Goal: Task Accomplishment & Management: Manage account settings

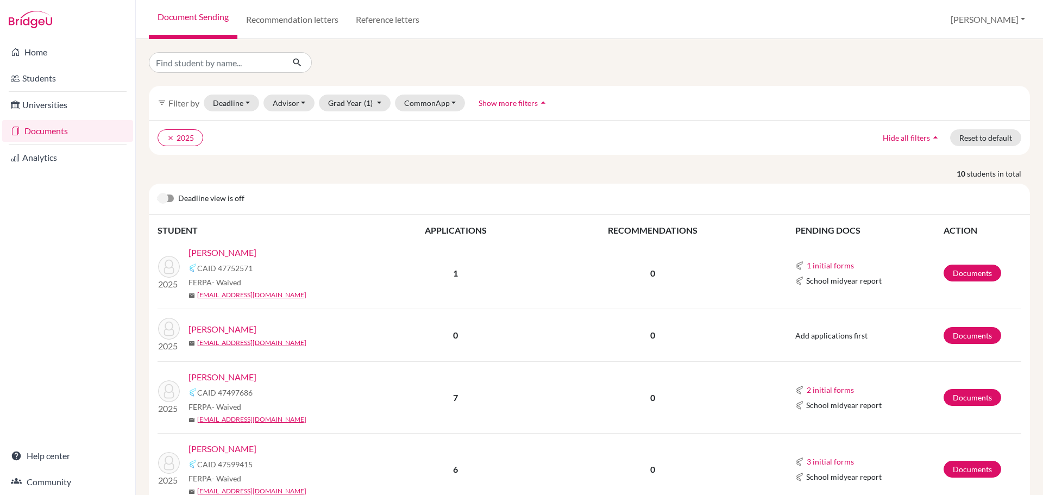
click at [68, 59] on link "Home" at bounding box center [67, 52] width 131 height 22
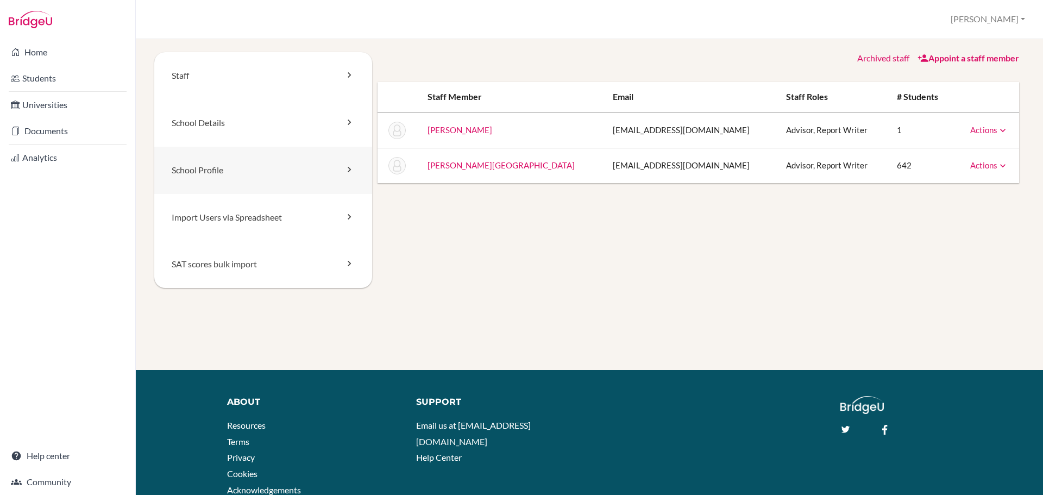
click at [229, 179] on link "School Profile" at bounding box center [263, 170] width 218 height 47
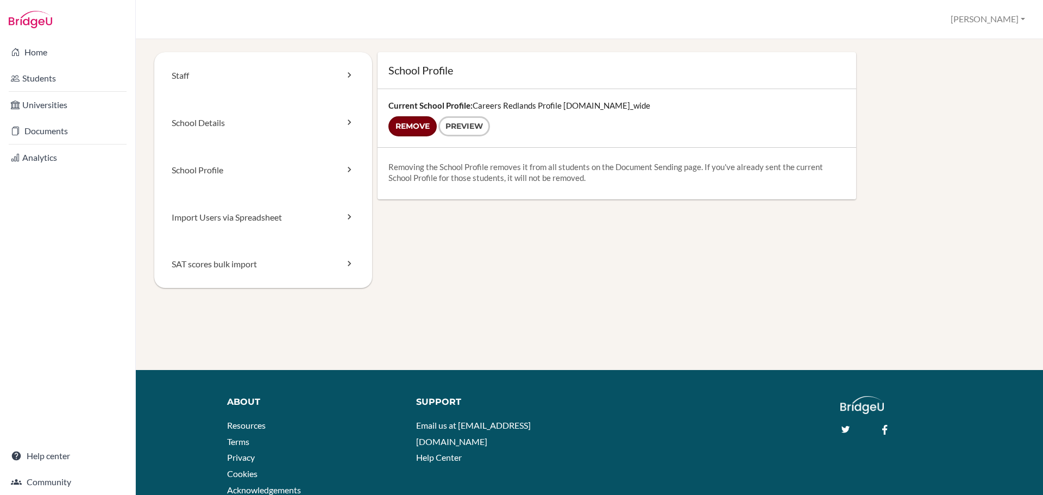
click at [421, 126] on input "Remove" at bounding box center [412, 126] width 48 height 20
click at [309, 171] on link "School Profile" at bounding box center [263, 170] width 218 height 47
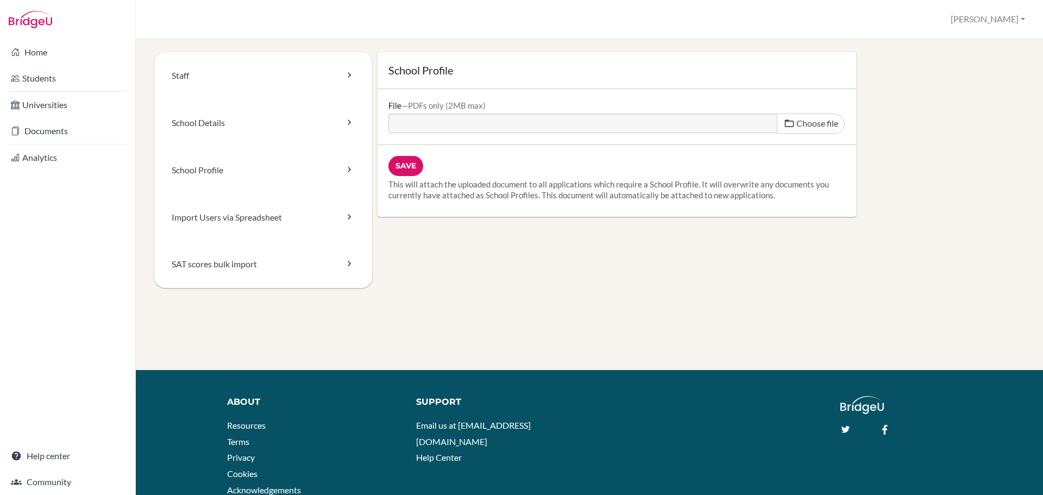
click at [796, 125] on span "Choose file" at bounding box center [817, 123] width 42 height 10
click at [555, 125] on input "Choose file" at bounding box center [471, 120] width 166 height 12
type input "C:\fakepath\Careers Redlands Profile 2025 (1).pdf"
type input "Careers Redlands Profile 2025 (1).pdf"
click at [414, 166] on input "Save" at bounding box center [405, 166] width 35 height 20
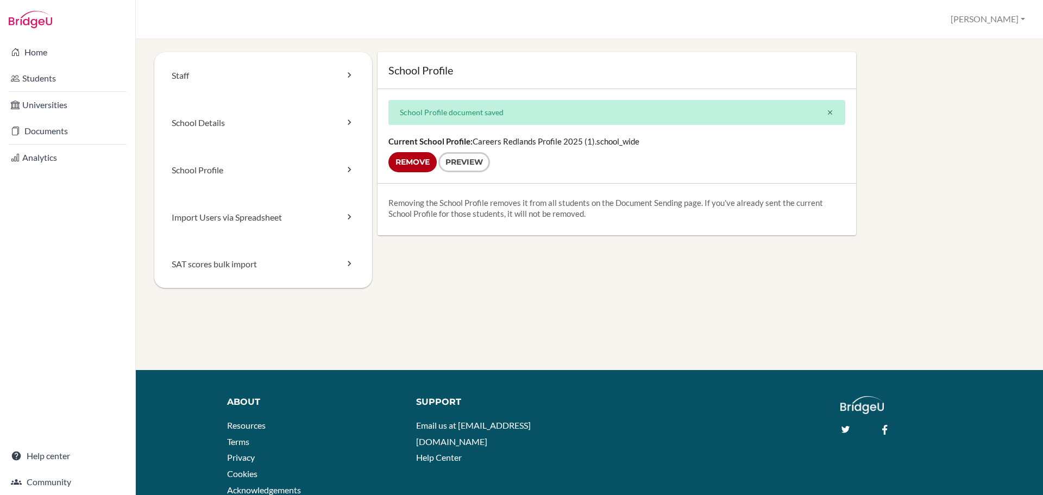
drag, startPoint x: 904, startPoint y: 117, endPoint x: 903, endPoint y: 151, distance: 34.2
click at [904, 117] on div "School Profile School Profile document saved close Current School Profile: Care…" at bounding box center [698, 143] width 653 height 183
click at [349, 77] on icon at bounding box center [349, 75] width 11 height 11
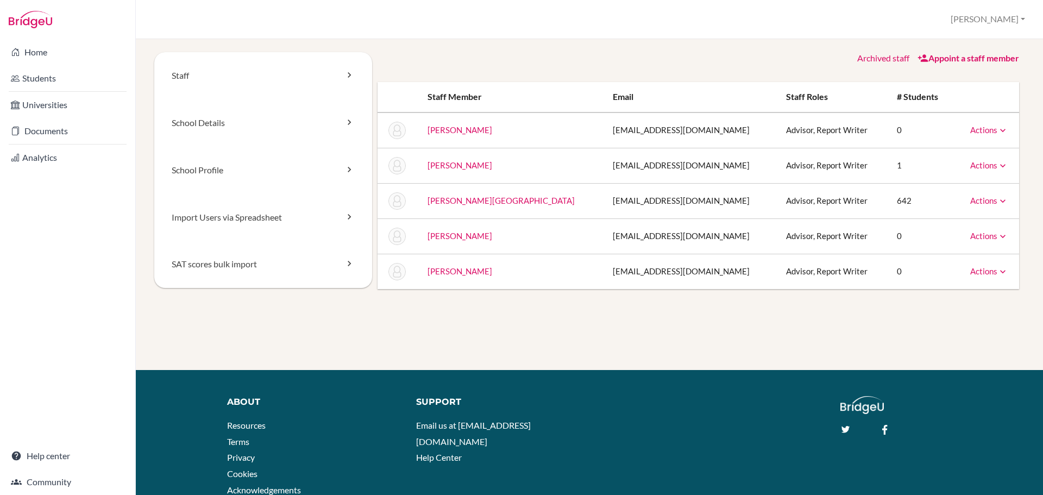
click at [970, 236] on link "Actions" at bounding box center [989, 236] width 38 height 10
click at [982, 167] on link "Actions" at bounding box center [989, 165] width 38 height 10
click at [981, 131] on link "Actions" at bounding box center [989, 130] width 38 height 10
click at [983, 267] on link "Actions" at bounding box center [989, 271] width 38 height 10
click at [979, 238] on link "Actions" at bounding box center [989, 236] width 38 height 10
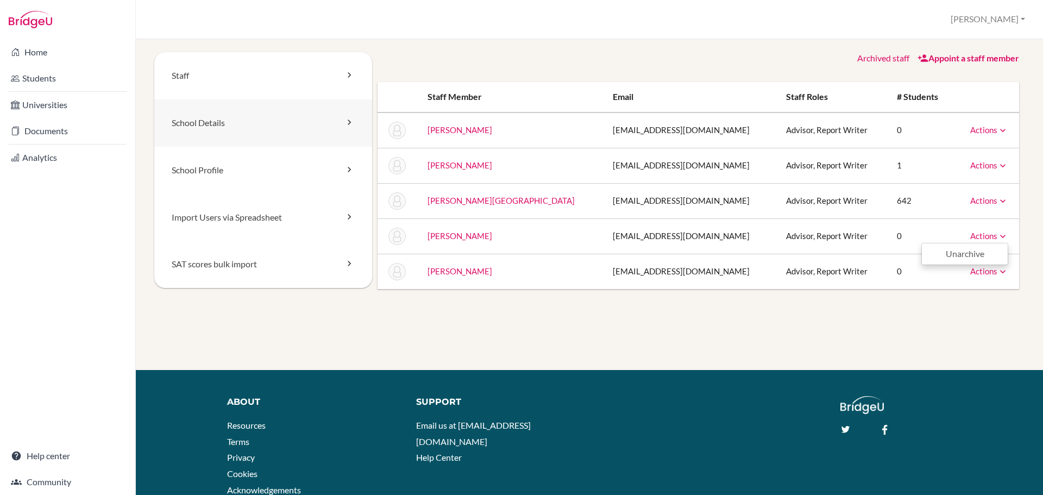
click at [244, 118] on link "School Details" at bounding box center [263, 122] width 218 height 47
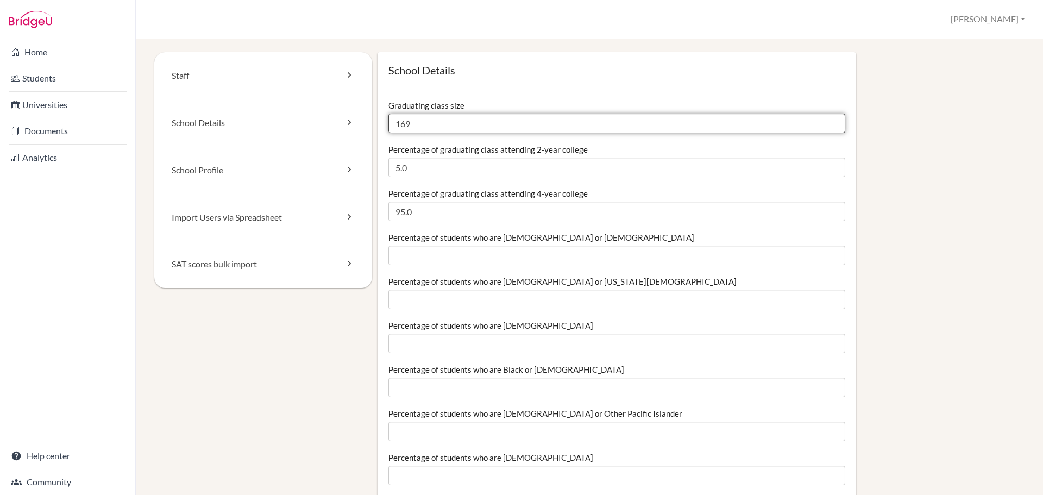
click at [436, 127] on input "169" at bounding box center [616, 124] width 457 height 20
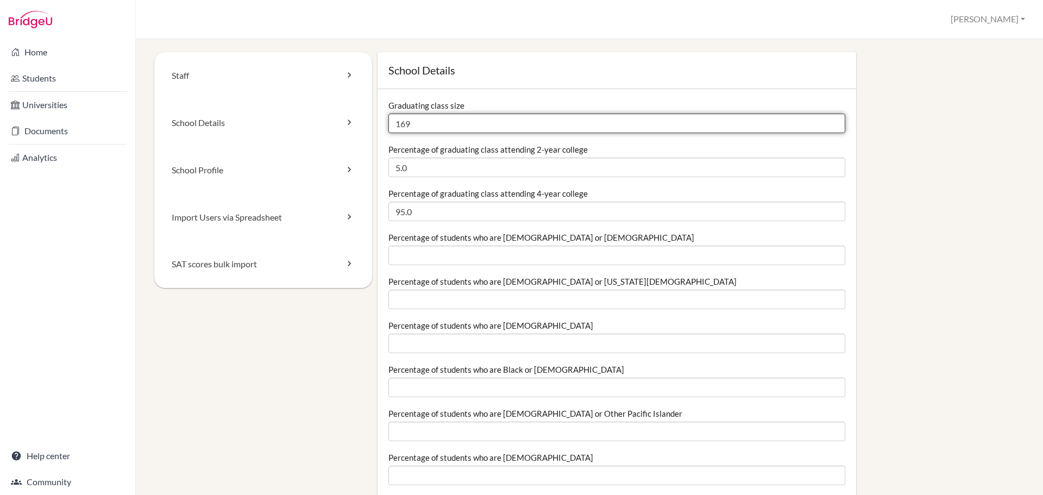
click at [454, 123] on input "169" at bounding box center [616, 124] width 457 height 20
type input "158"
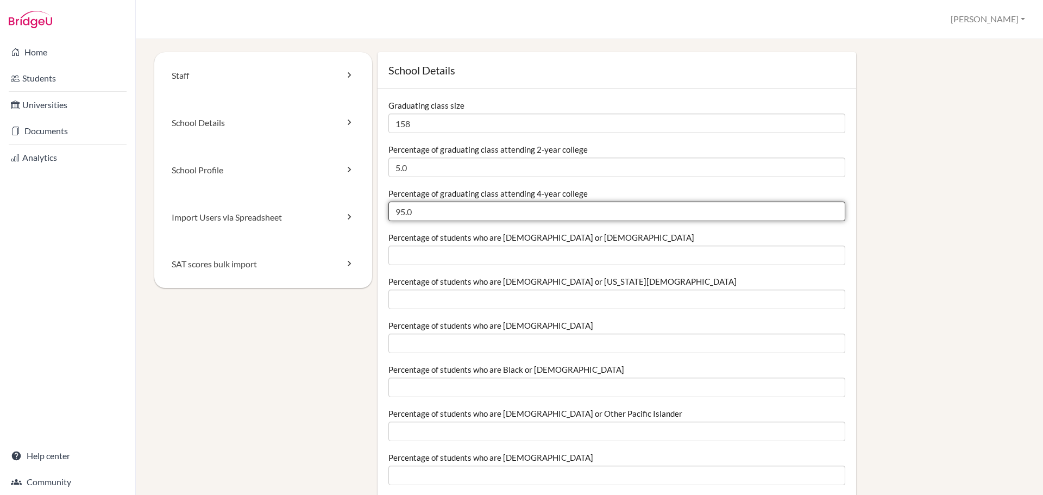
click at [509, 220] on input "95.0" at bounding box center [616, 212] width 457 height 20
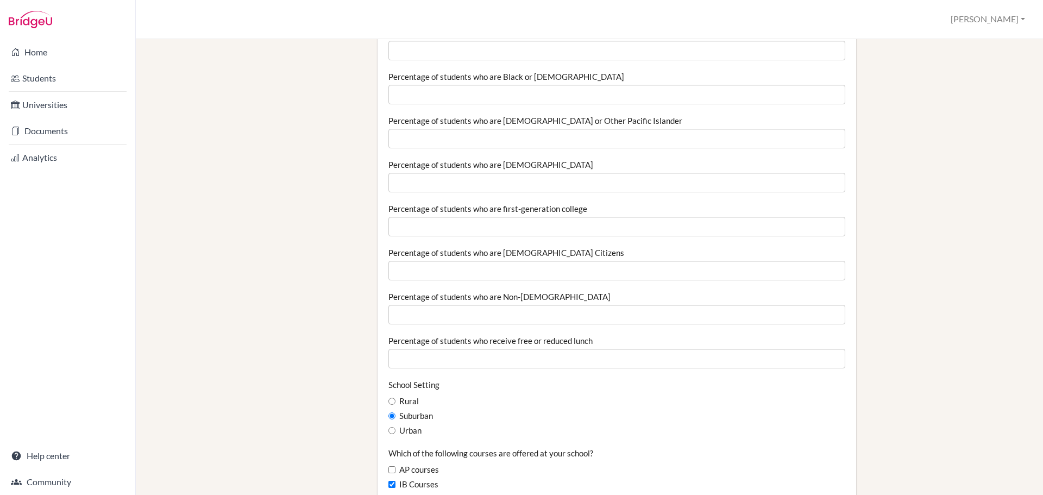
scroll to position [435, 0]
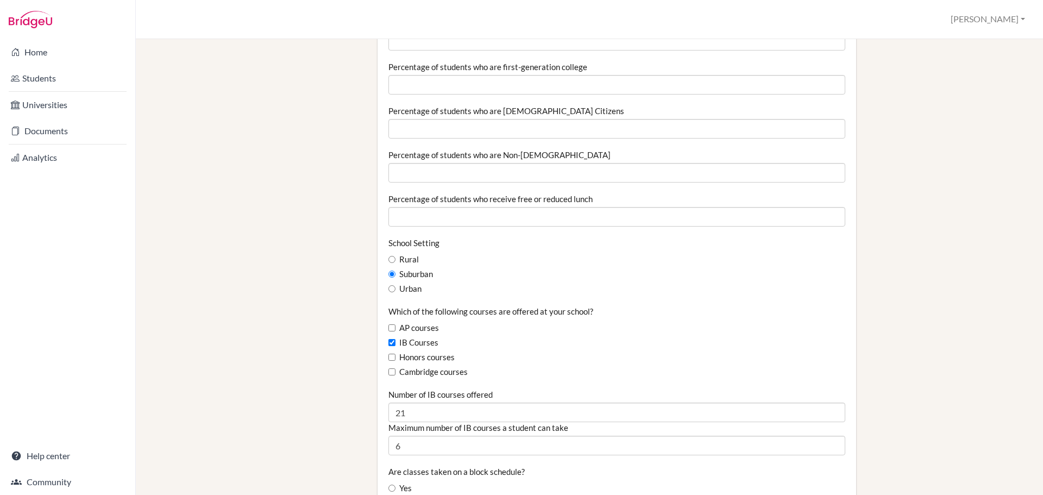
click at [609, 336] on div "Which of the following courses are offered at your school? AP courses IB Course…" at bounding box center [616, 342] width 457 height 72
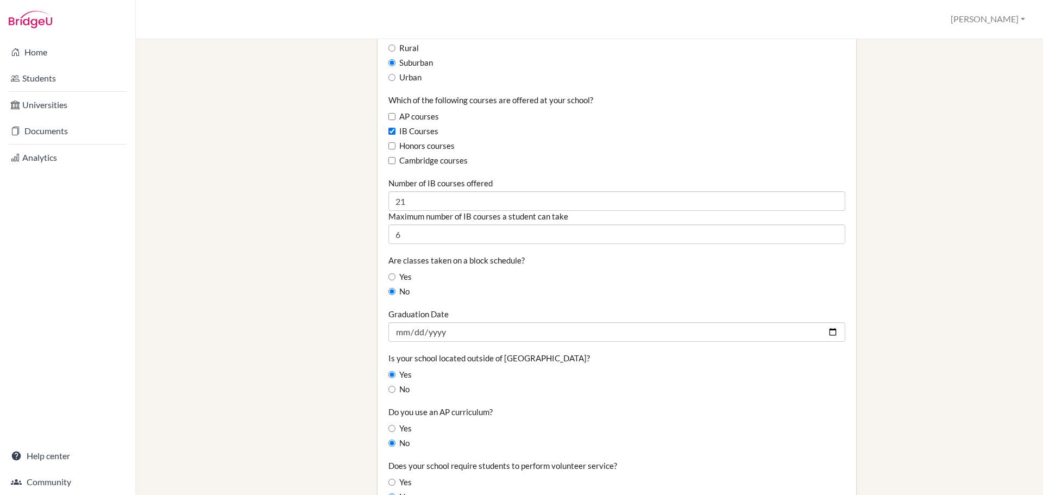
scroll to position [652, 0]
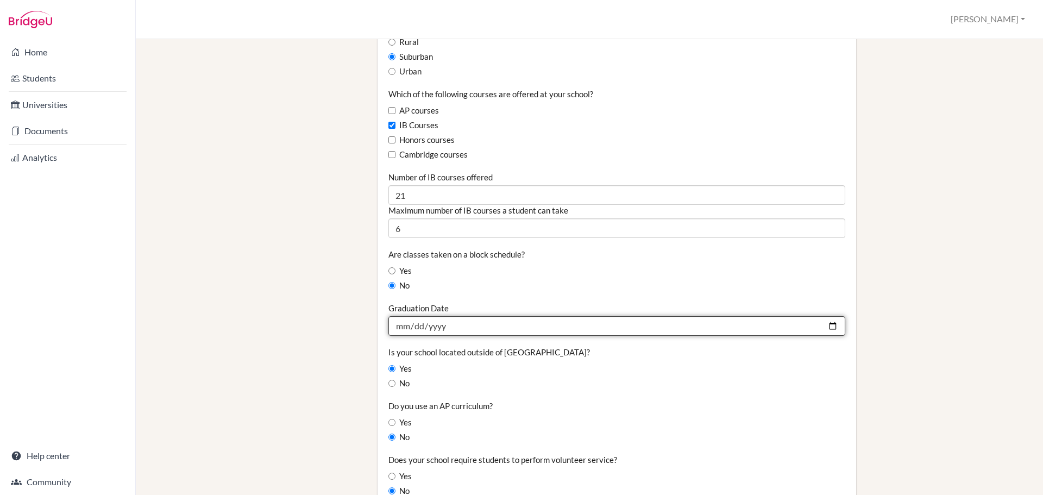
click at [606, 328] on input "2024-12-06" at bounding box center [616, 326] width 457 height 20
click at [831, 324] on input "2024-12-06" at bounding box center [616, 326] width 457 height 20
type input "[DATE]"
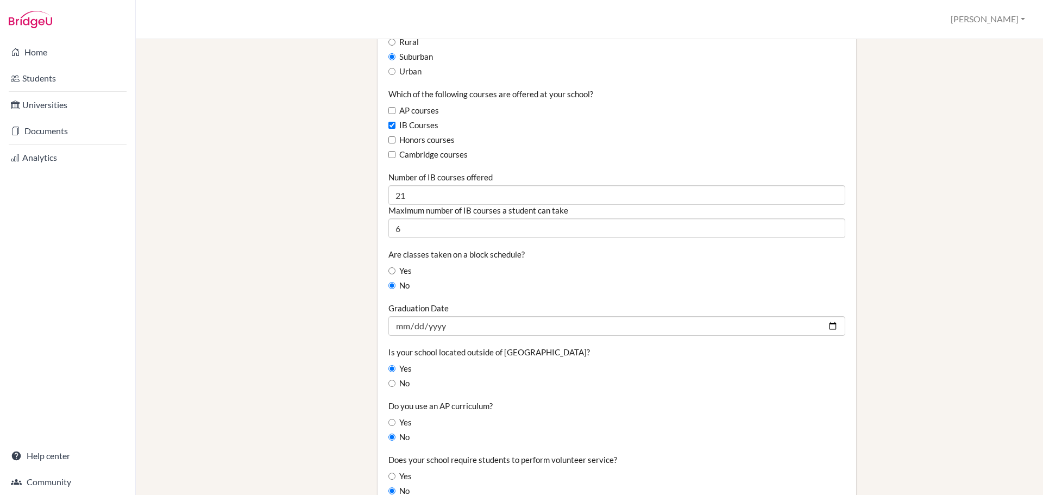
click at [496, 383] on div "No" at bounding box center [616, 384] width 457 height 12
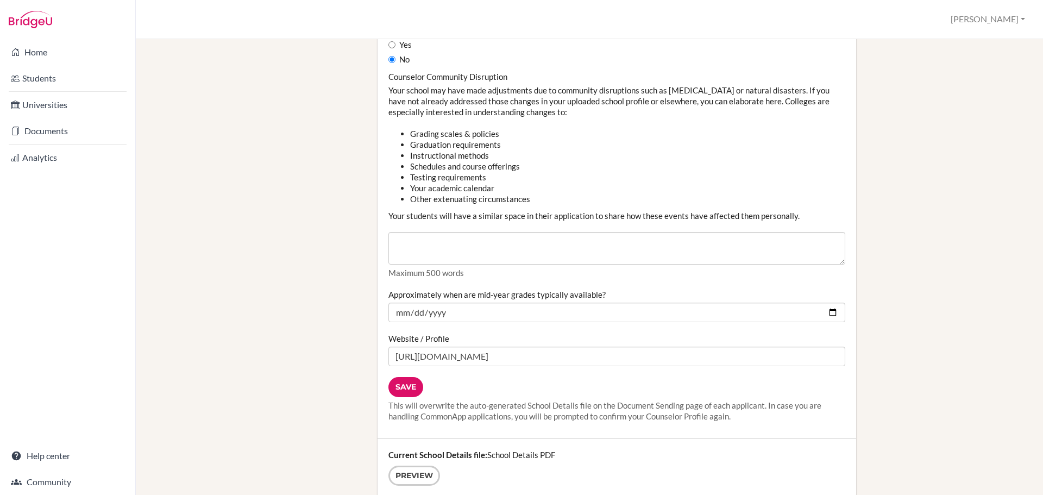
scroll to position [1141, 0]
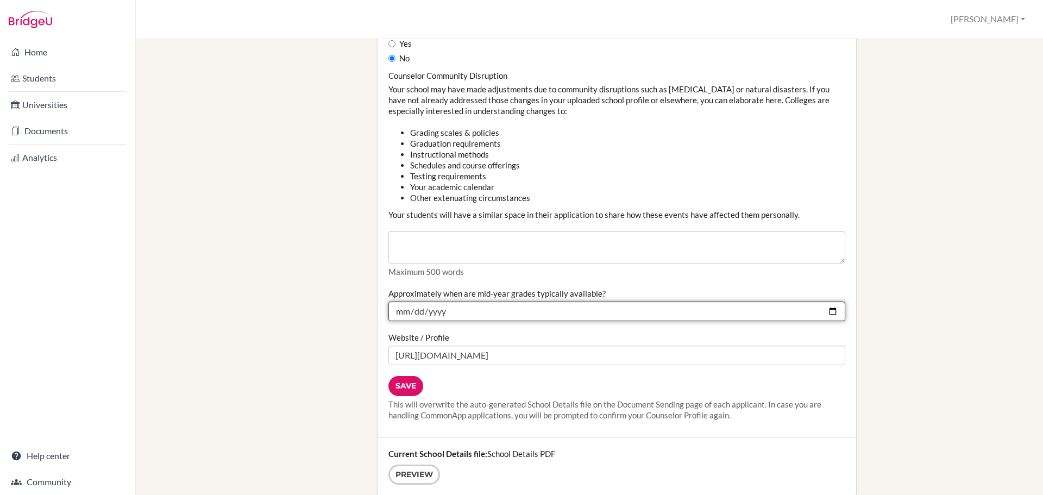
click at [824, 310] on input "2024-06-23" at bounding box center [616, 311] width 457 height 20
type input "[DATE]"
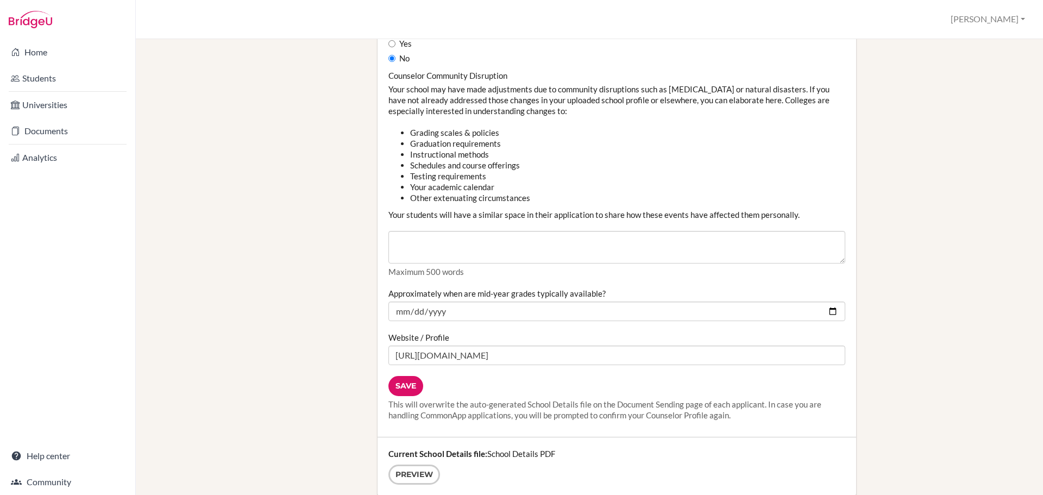
click at [517, 380] on div "Save This will overwrite the auto-generated School Details file on the Document…" at bounding box center [616, 398] width 457 height 45
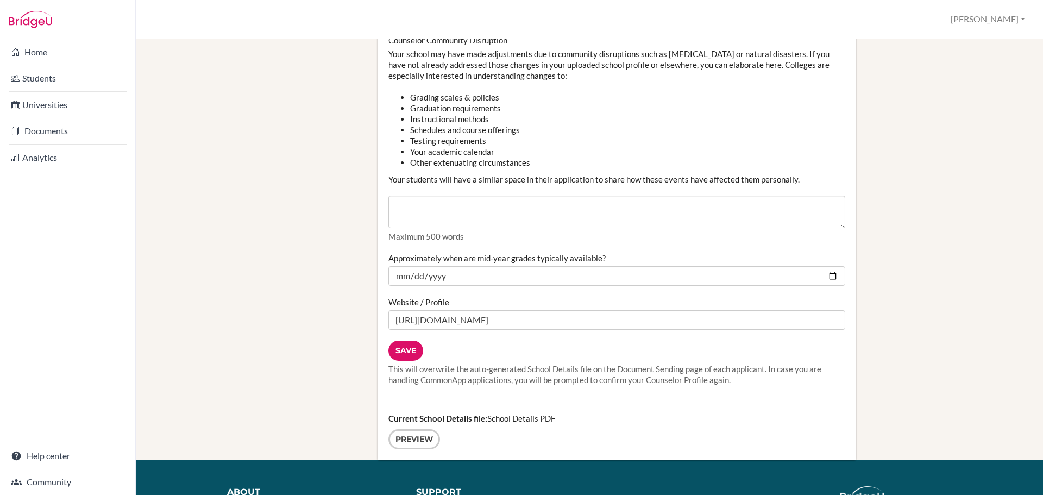
scroll to position [1195, 0]
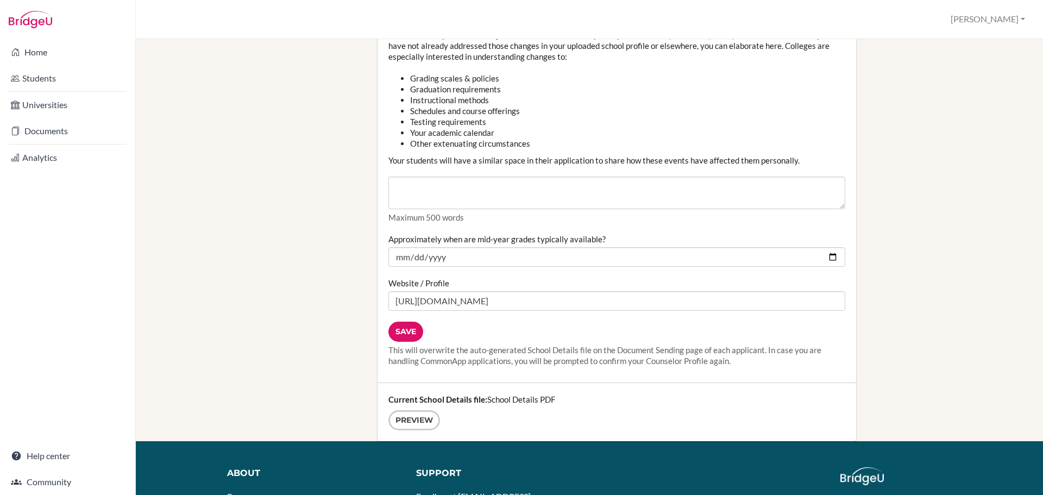
click at [404, 324] on input "Save" at bounding box center [405, 332] width 35 height 20
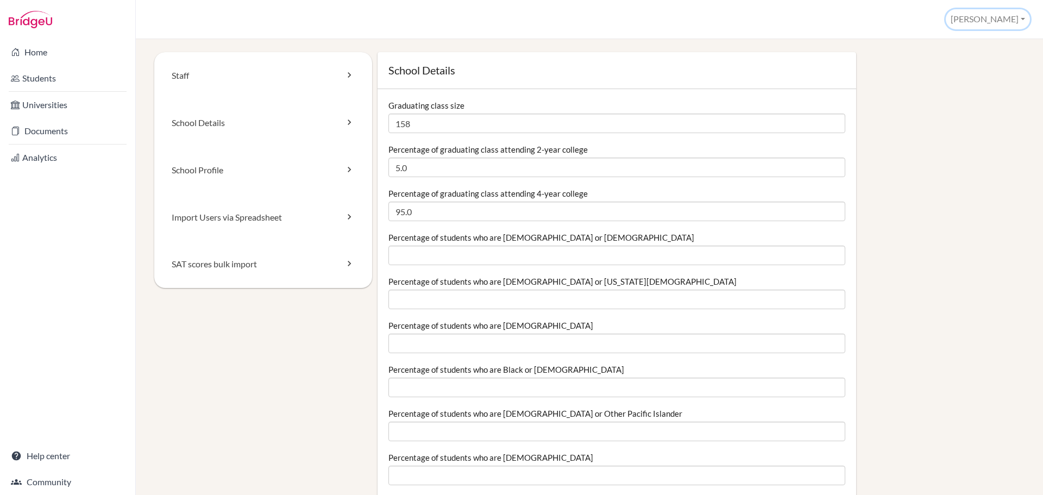
click at [1015, 14] on button "[PERSON_NAME]" at bounding box center [988, 19] width 84 height 20
